Goal: Information Seeking & Learning: Learn about a topic

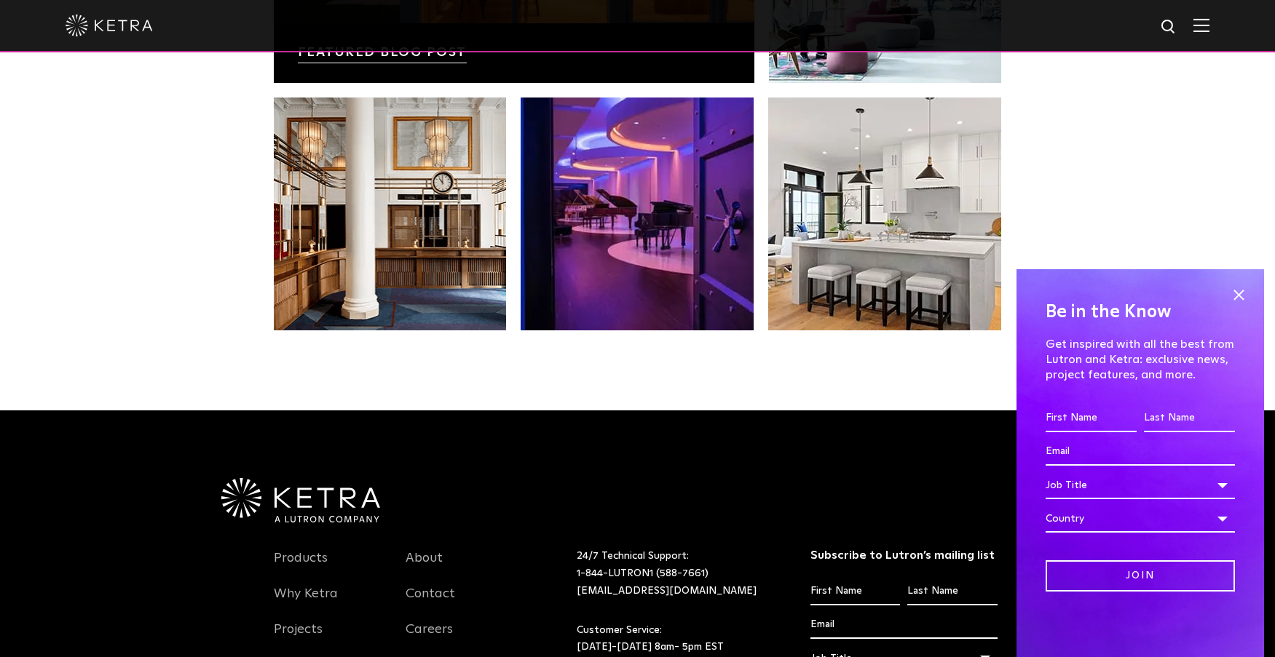
scroll to position [3062, 0]
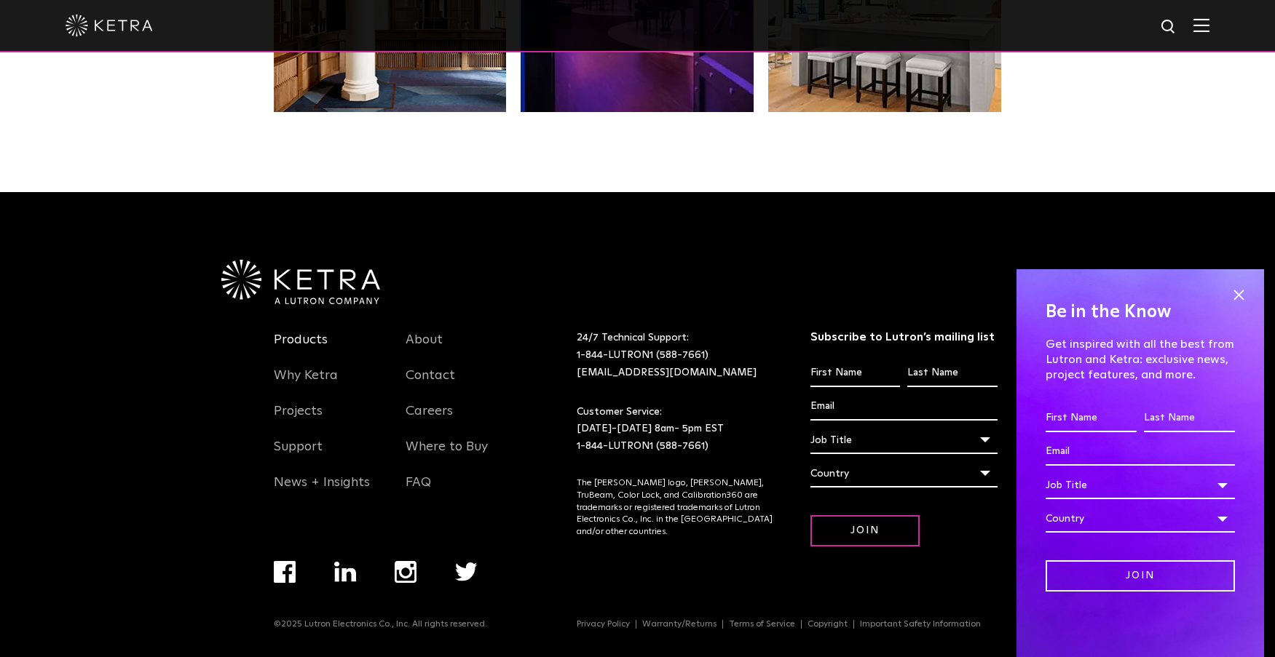
click at [293, 334] on link "Products" at bounding box center [301, 348] width 54 height 33
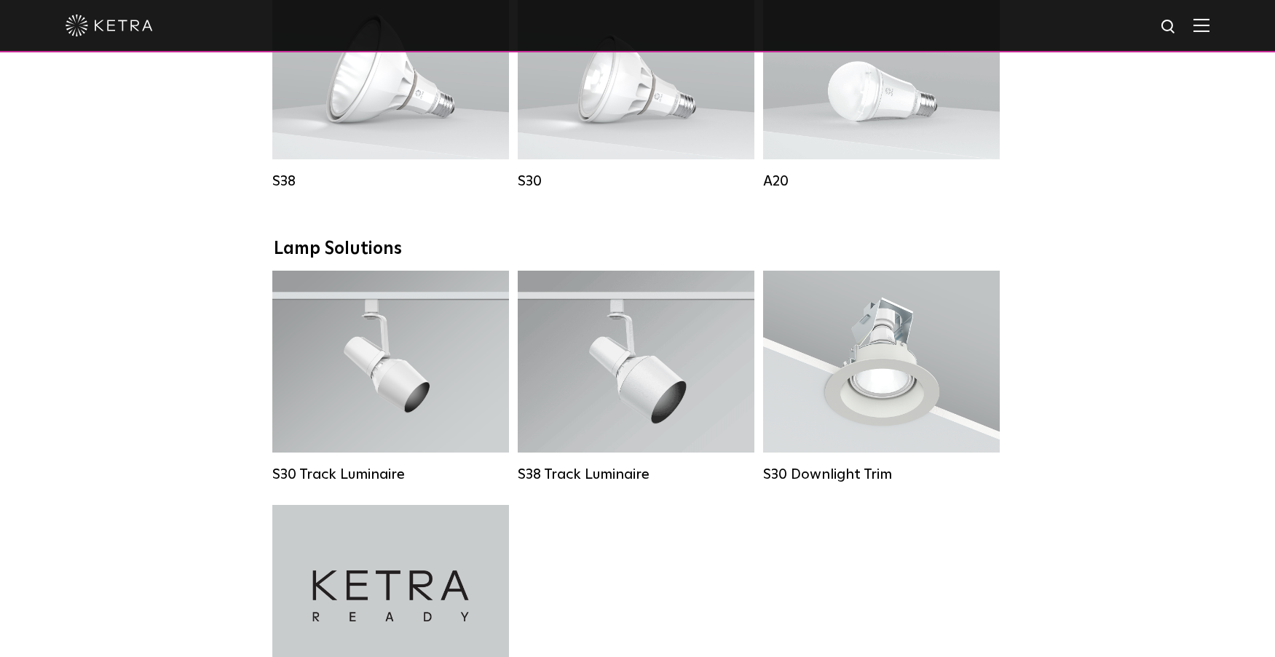
scroll to position [1383, 0]
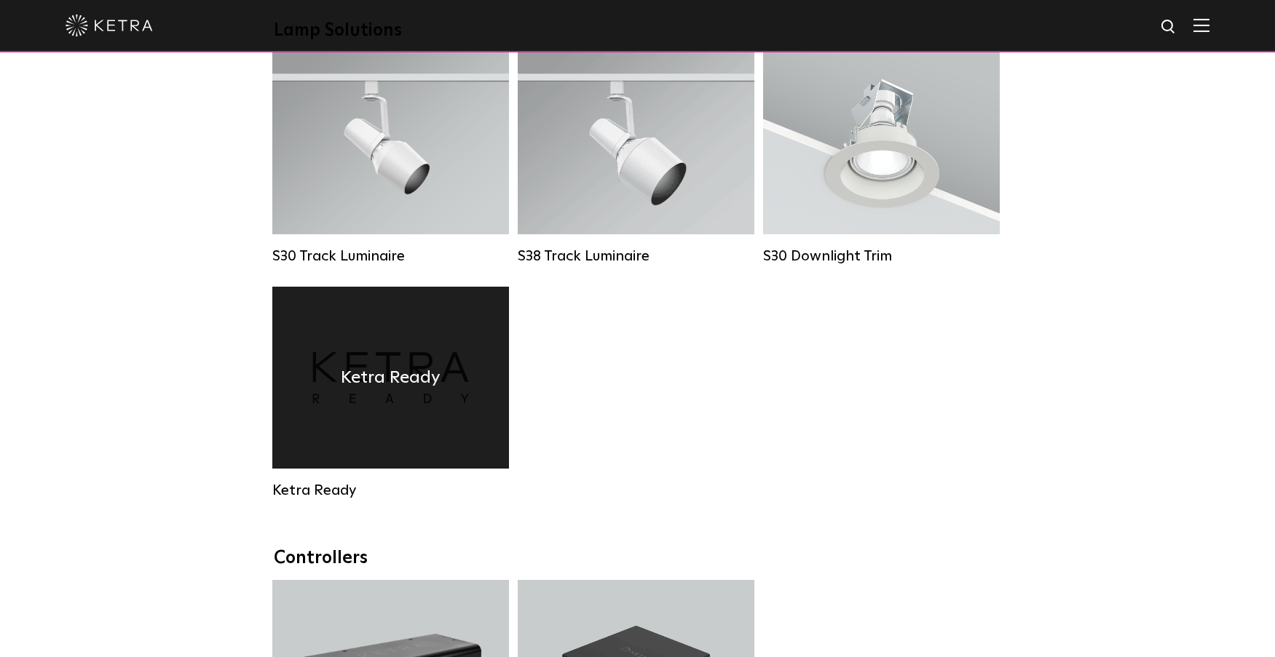
click at [368, 427] on div "Ketra Ready" at bounding box center [390, 378] width 237 height 182
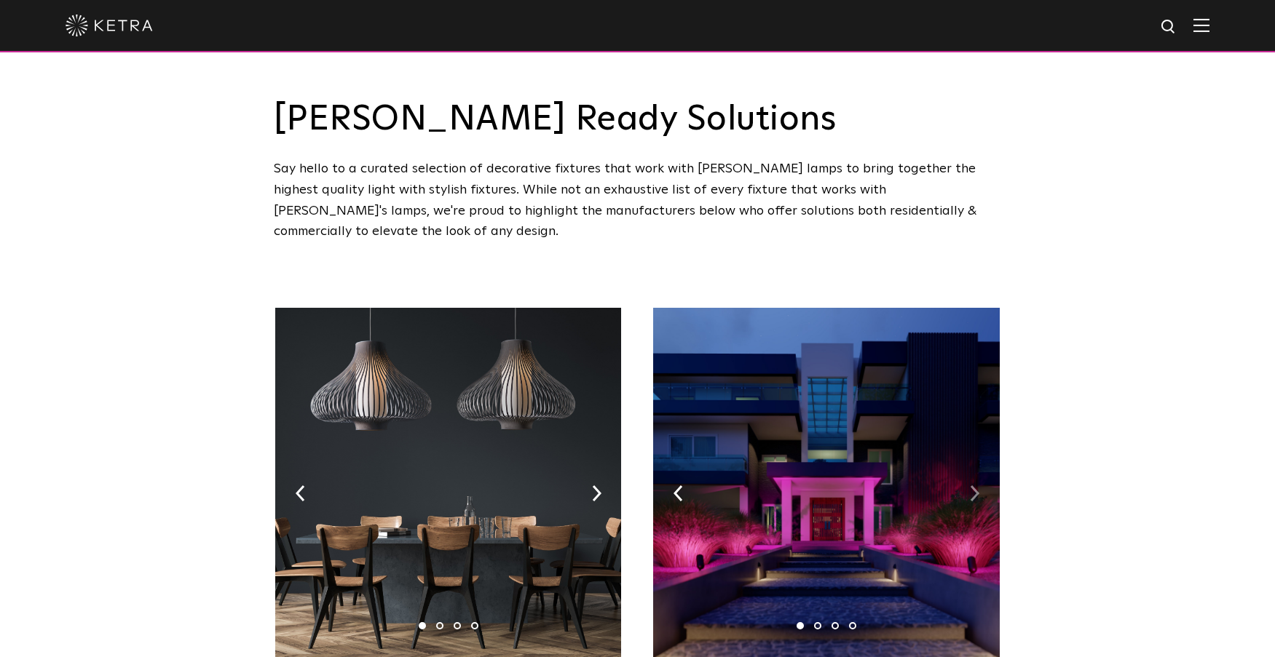
click at [976, 486] on img at bounding box center [974, 494] width 9 height 16
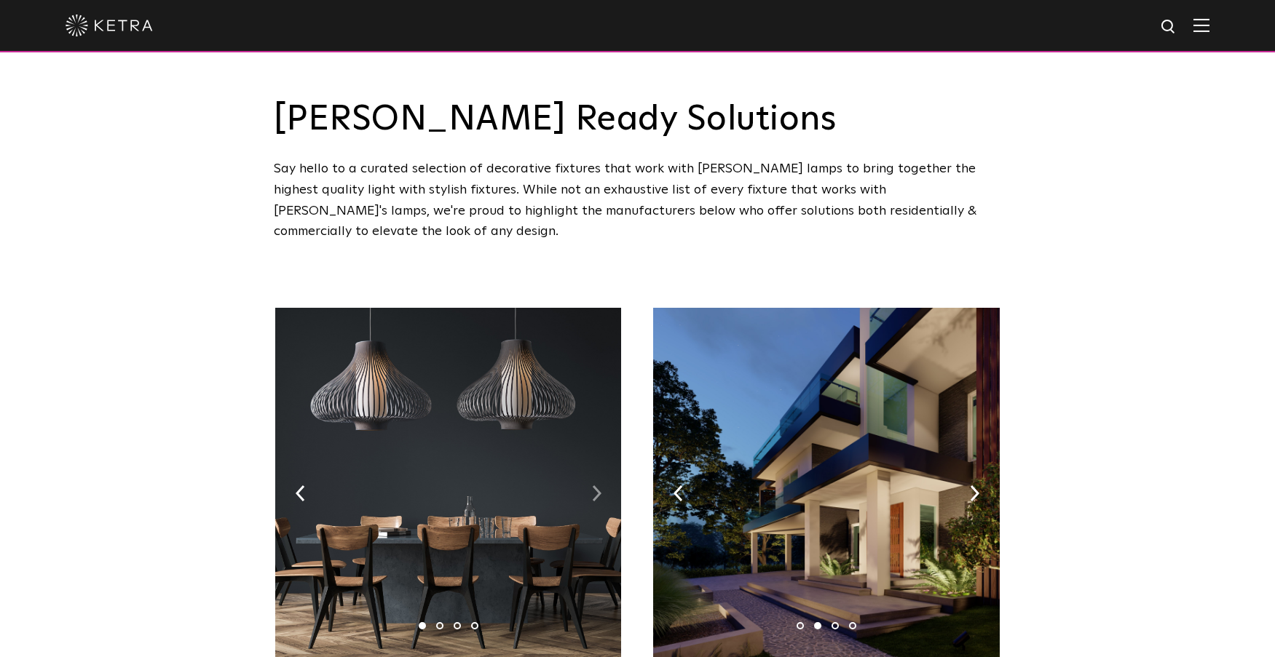
click at [593, 486] on img at bounding box center [596, 494] width 9 height 16
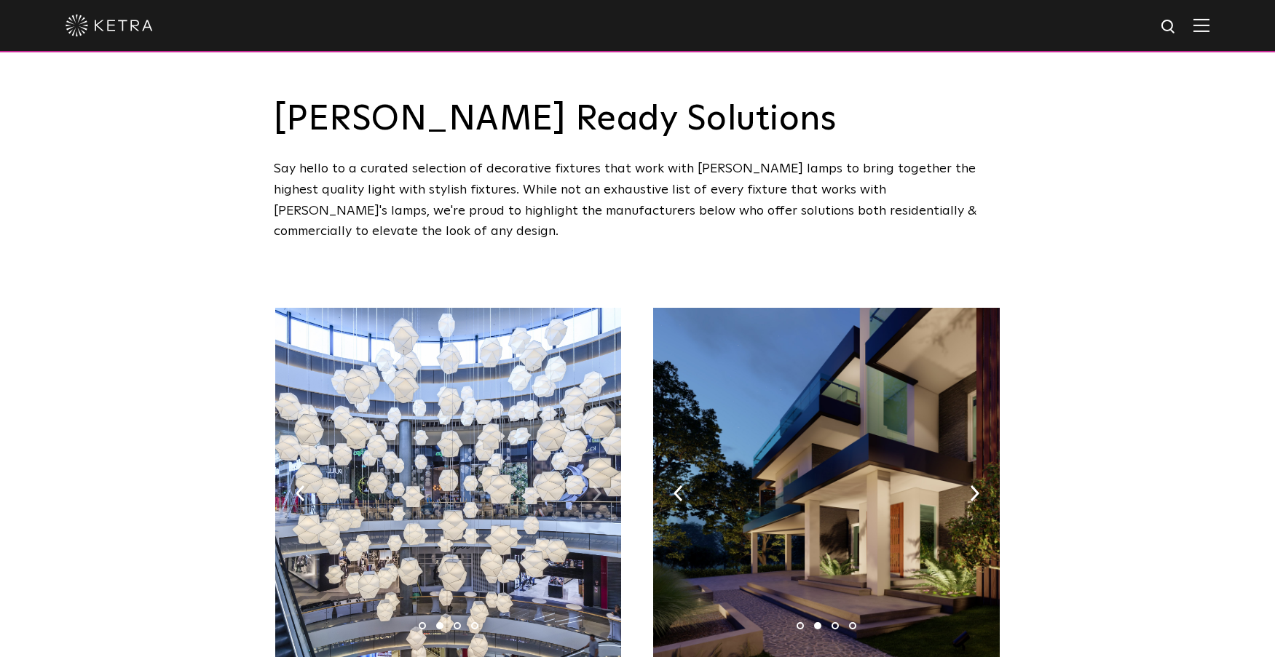
click at [593, 486] on img at bounding box center [596, 494] width 9 height 16
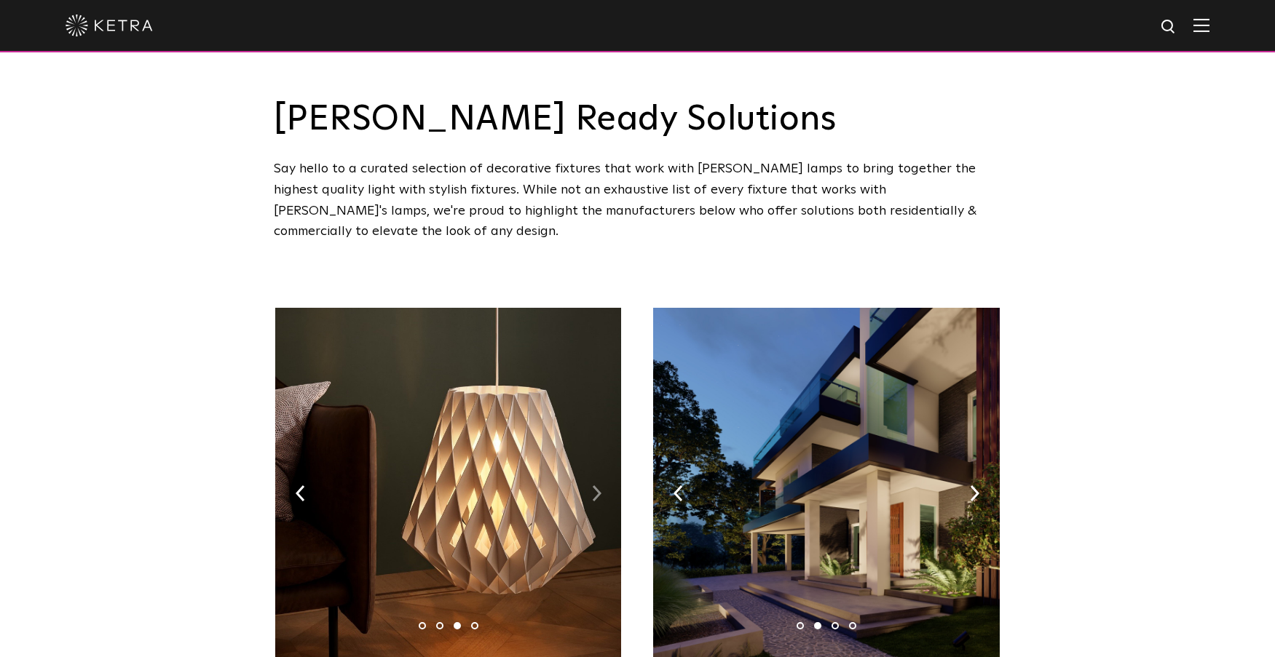
click at [593, 486] on img at bounding box center [596, 494] width 9 height 16
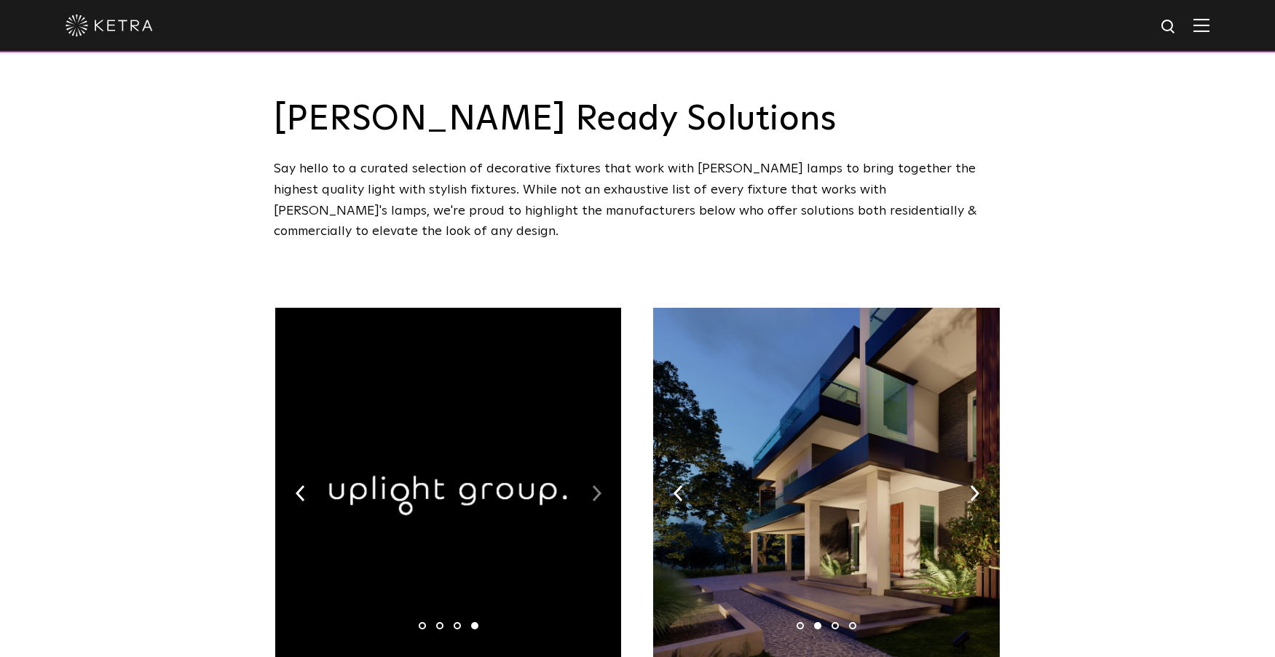
click at [593, 486] on img at bounding box center [596, 494] width 9 height 16
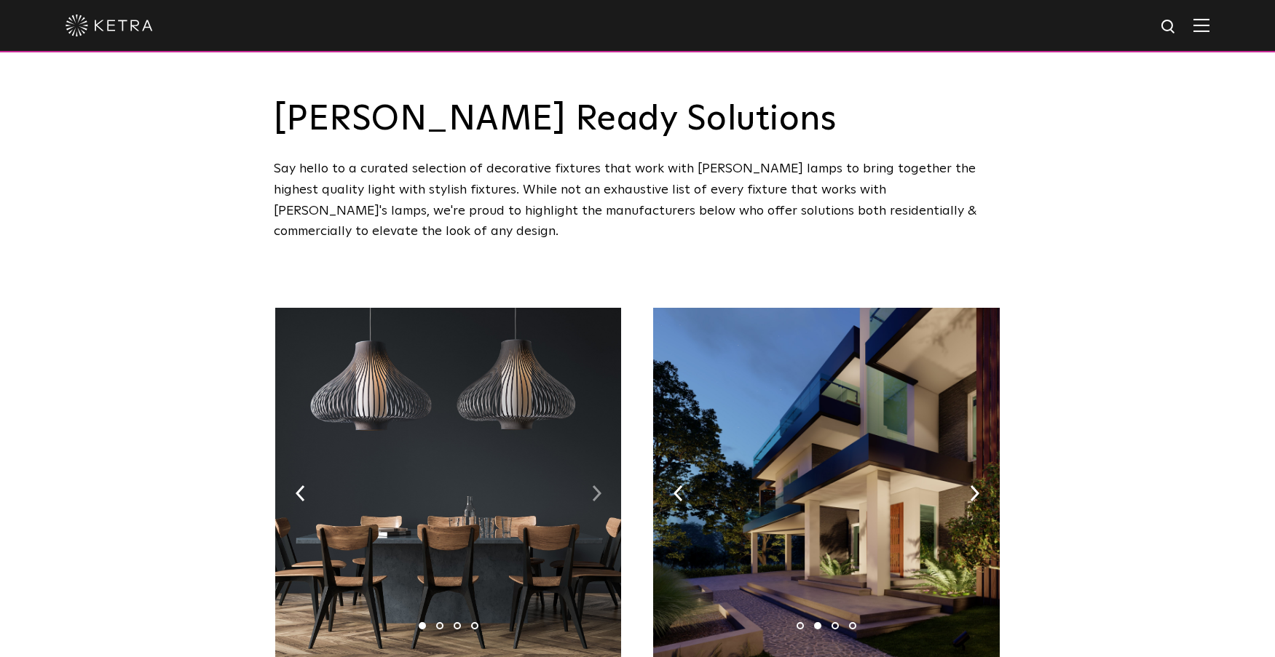
click at [593, 486] on img at bounding box center [596, 494] width 9 height 16
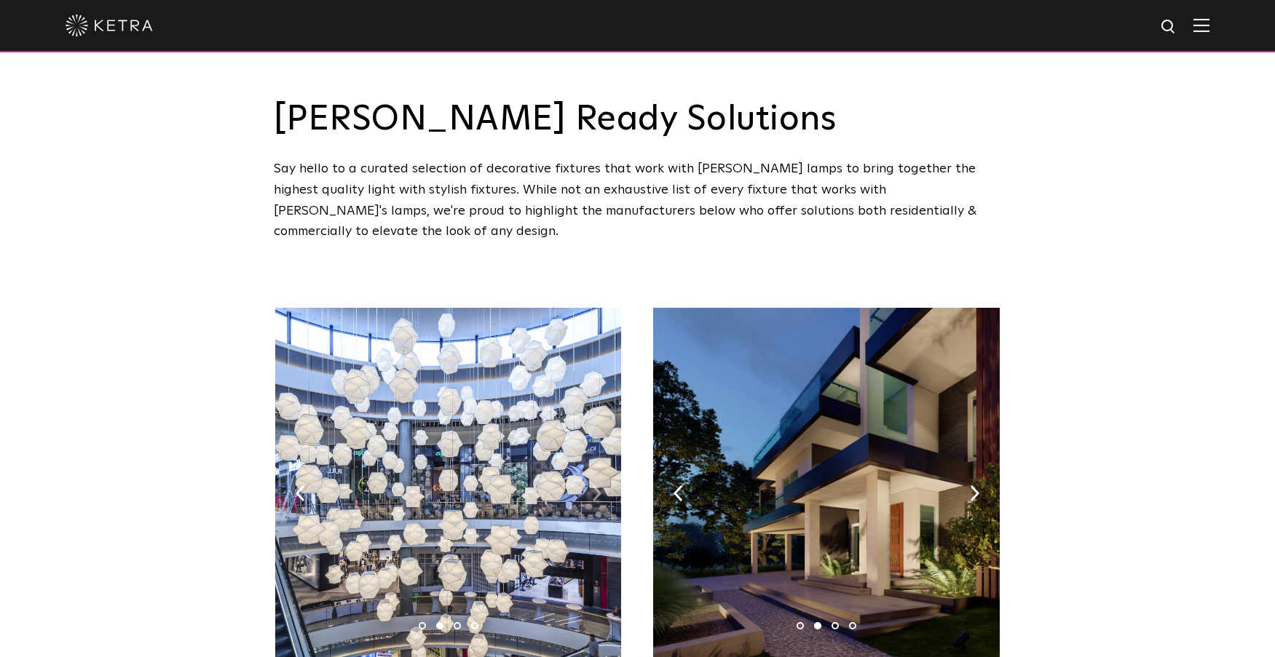
click at [593, 486] on img at bounding box center [596, 494] width 9 height 16
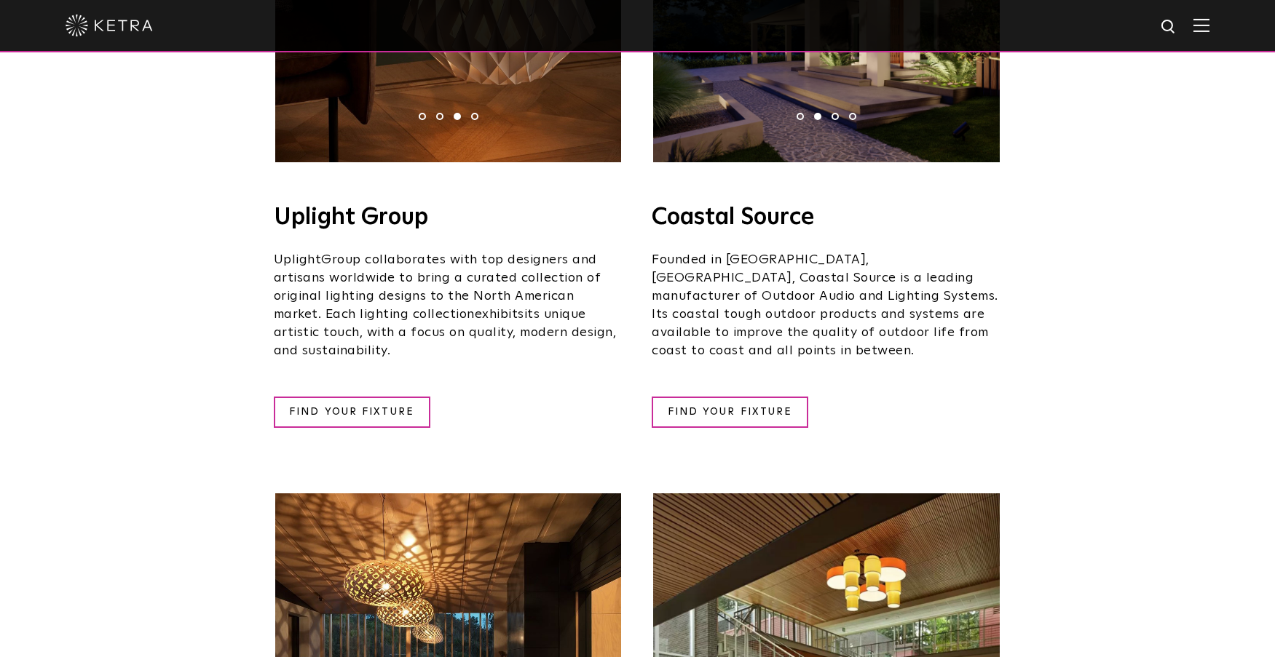
scroll to position [801, 0]
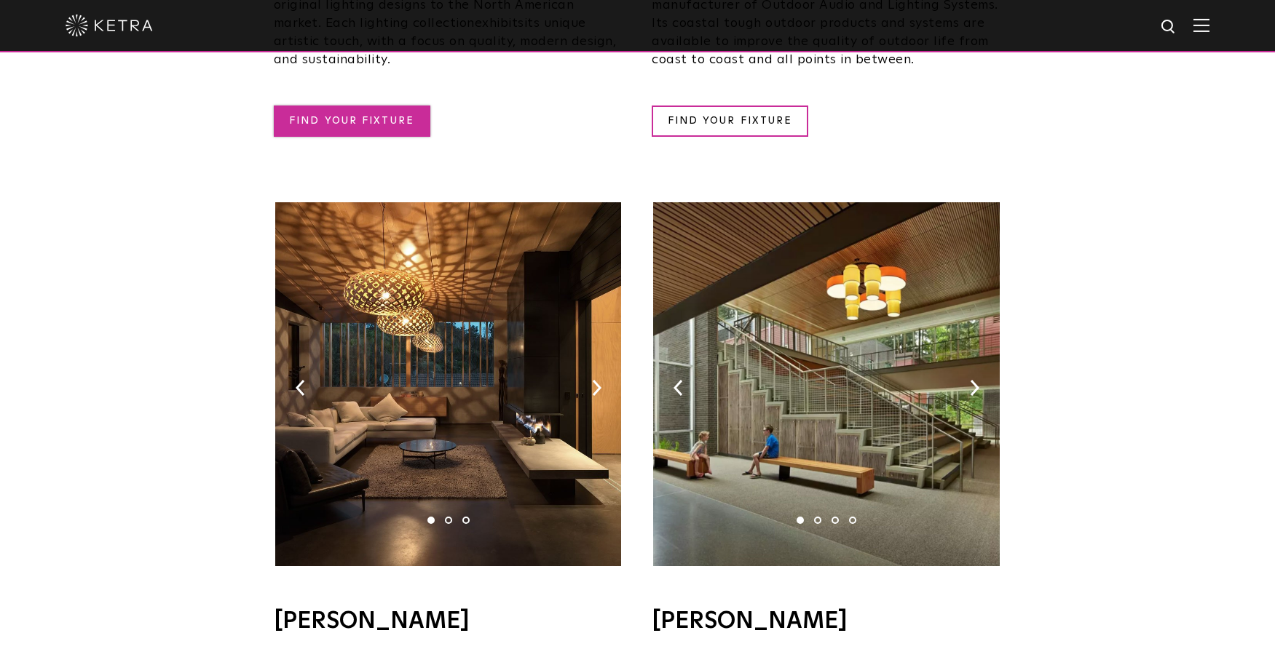
click at [384, 106] on link "FIND YOUR FIXTURE" at bounding box center [352, 121] width 157 height 31
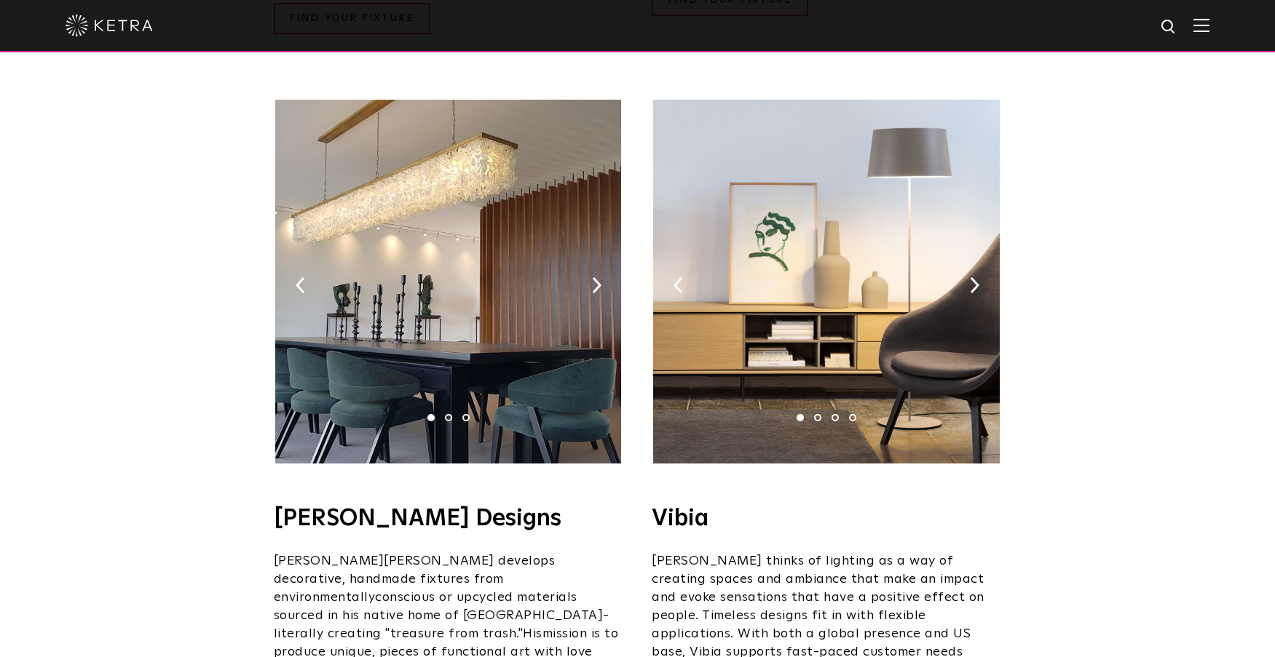
scroll to position [2257, 0]
